Goal: Find specific page/section: Find specific page/section

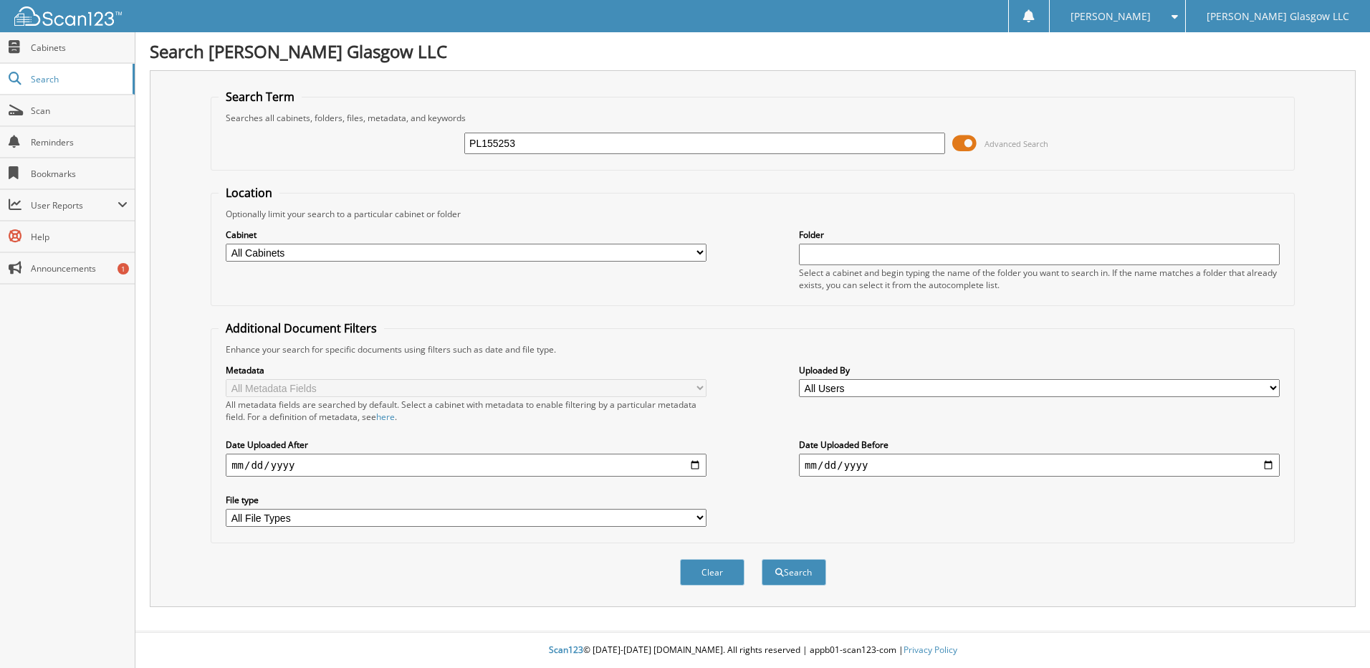
type input "PL155253"
click at [762, 559] on button "Search" at bounding box center [794, 572] width 64 height 27
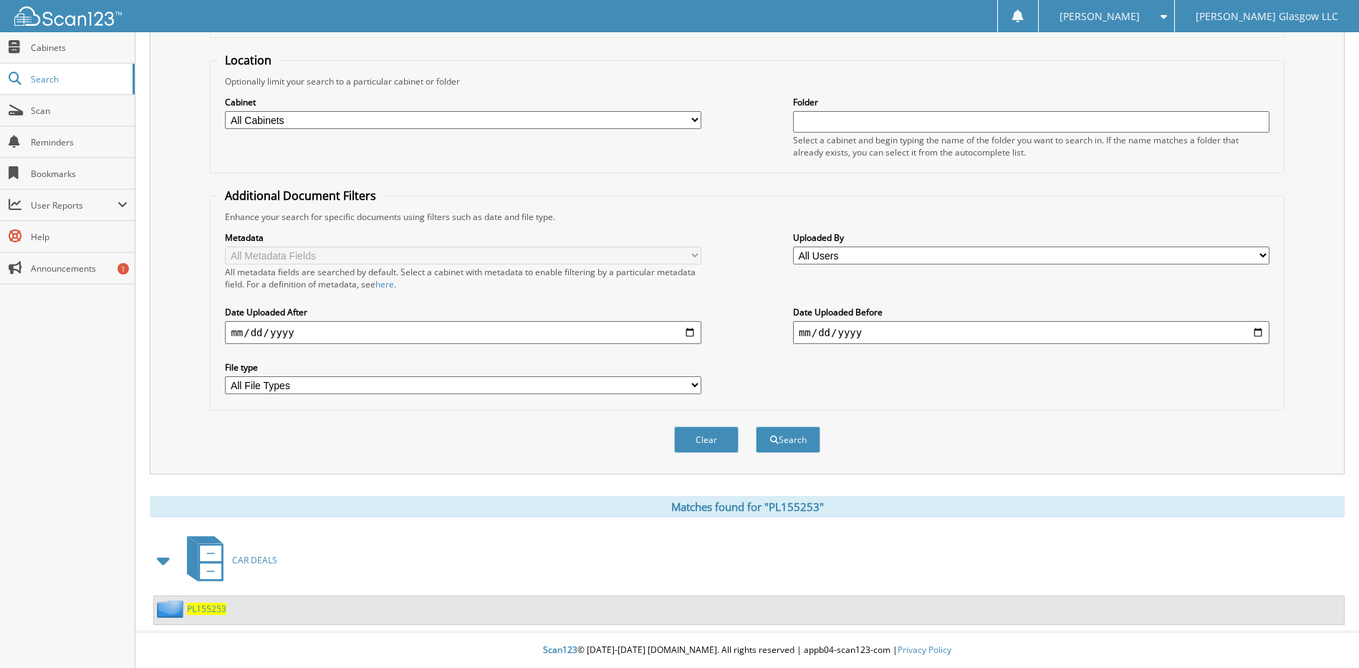
click at [202, 617] on div "PL155253" at bounding box center [190, 609] width 72 height 18
click at [204, 613] on span "PL155253" at bounding box center [206, 609] width 39 height 12
